Goal: Find specific page/section: Find specific page/section

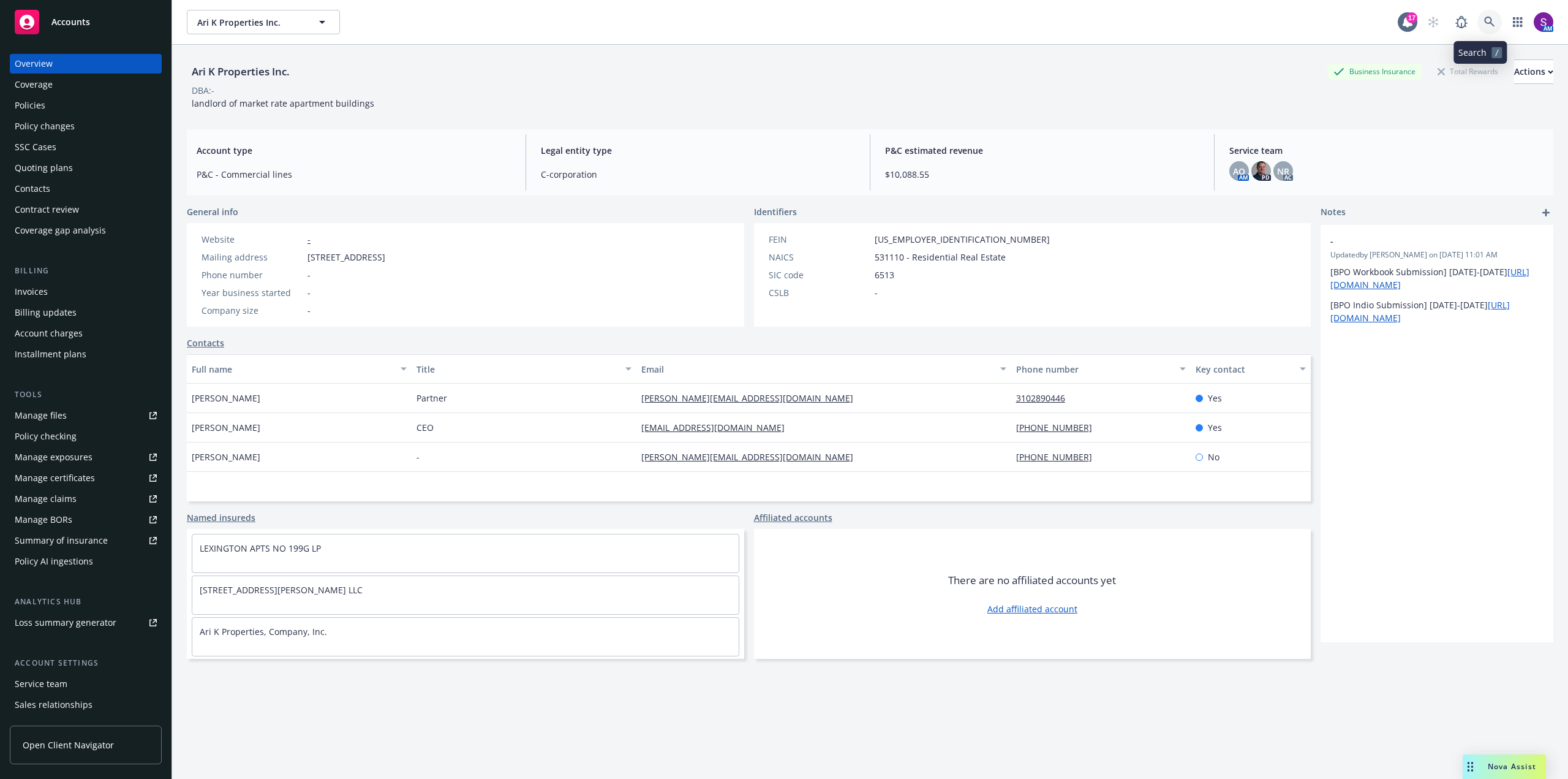
click at [1484, 20] on icon at bounding box center [1489, 21] width 11 height 11
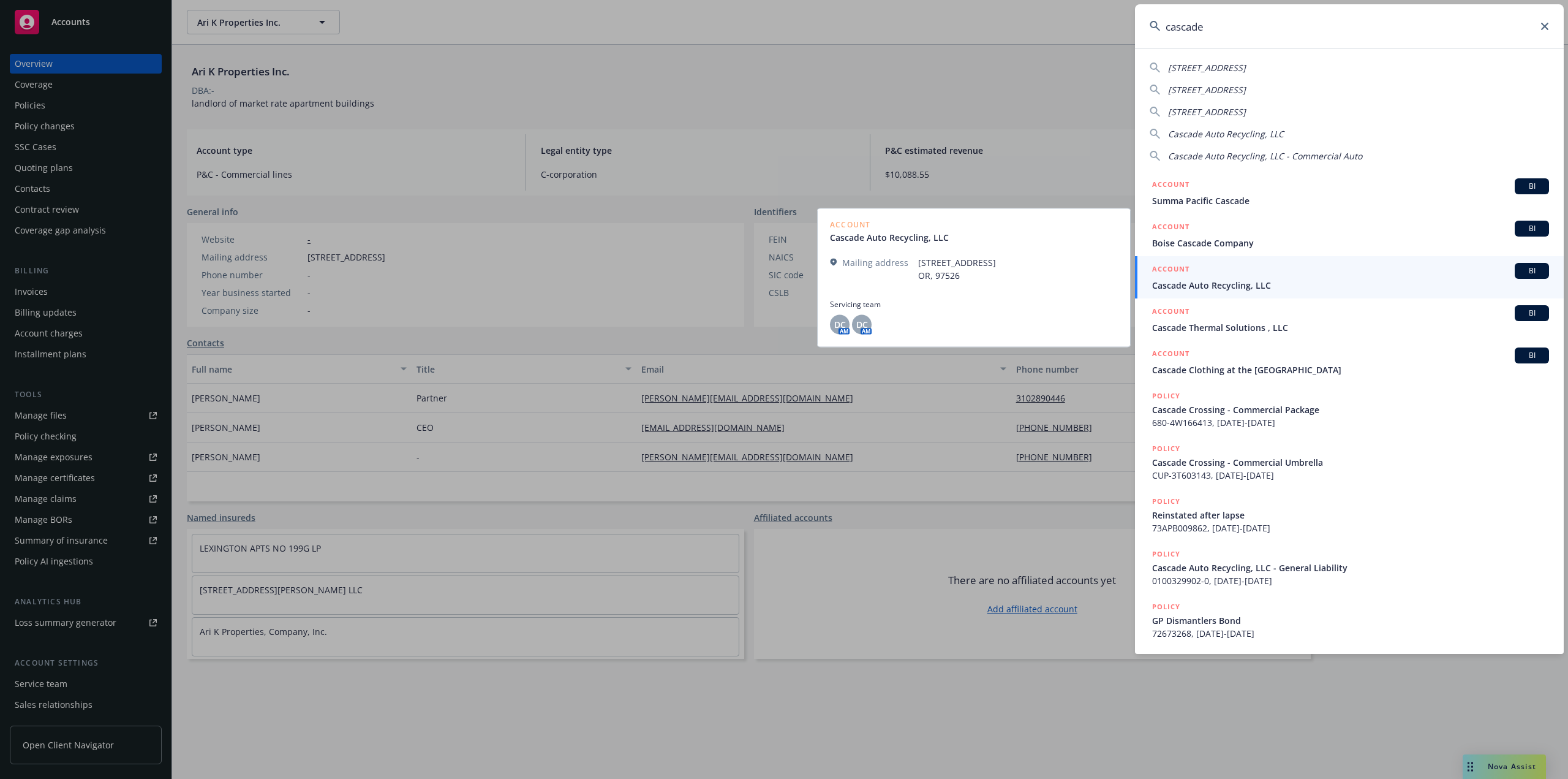
type input "cascade"
click at [1233, 277] on div "ACCOUNT BI" at bounding box center [1350, 270] width 397 height 16
